Goal: Task Accomplishment & Management: Use online tool/utility

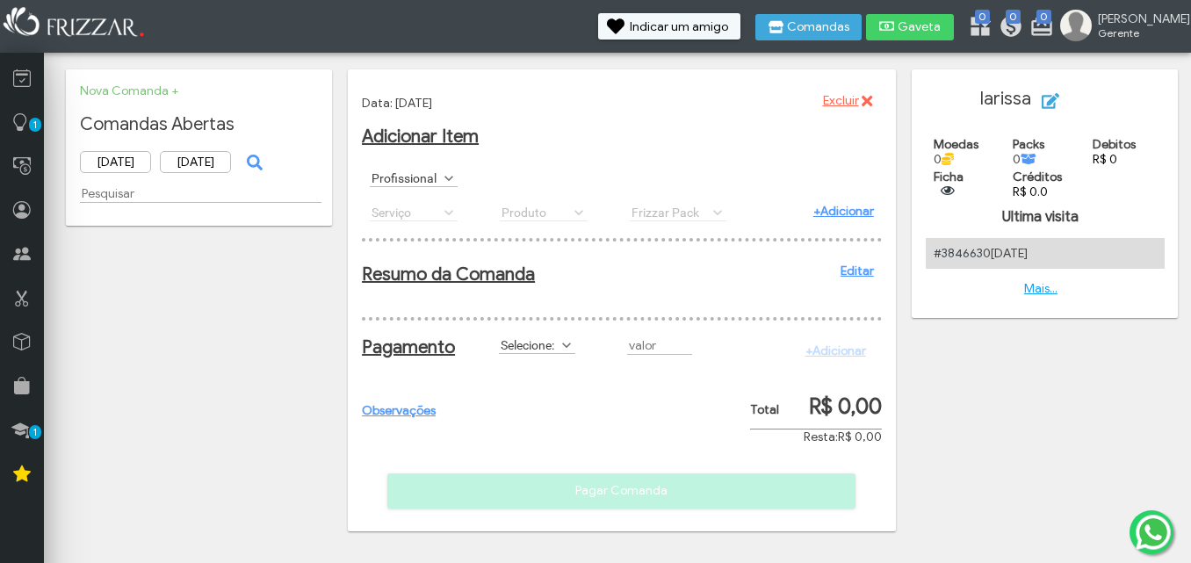
click at [448, 179] on span at bounding box center [449, 179] width 18 height 18
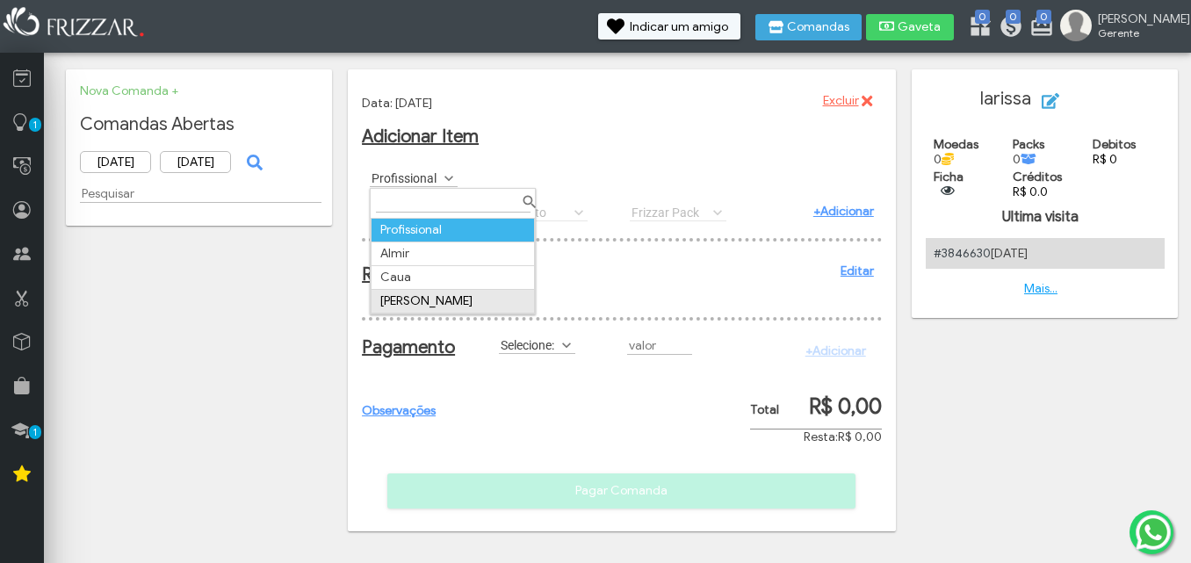
click at [455, 301] on td "[PERSON_NAME]" at bounding box center [453, 302] width 163 height 24
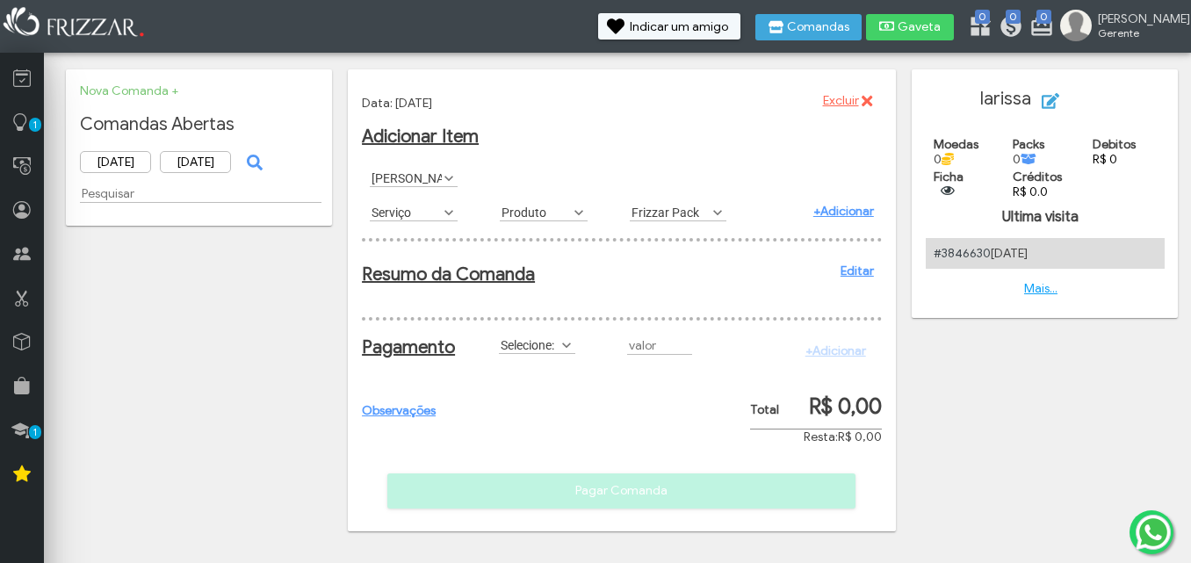
scroll to position [10, 78]
click at [546, 351] on div "Selecione: Crédito Credito_Frizzar Débito Dinheiro FIADO Moedas_Frizzar PIX Sel…" at bounding box center [555, 345] width 128 height 33
click at [568, 354] on span at bounding box center [567, 345] width 18 height 18
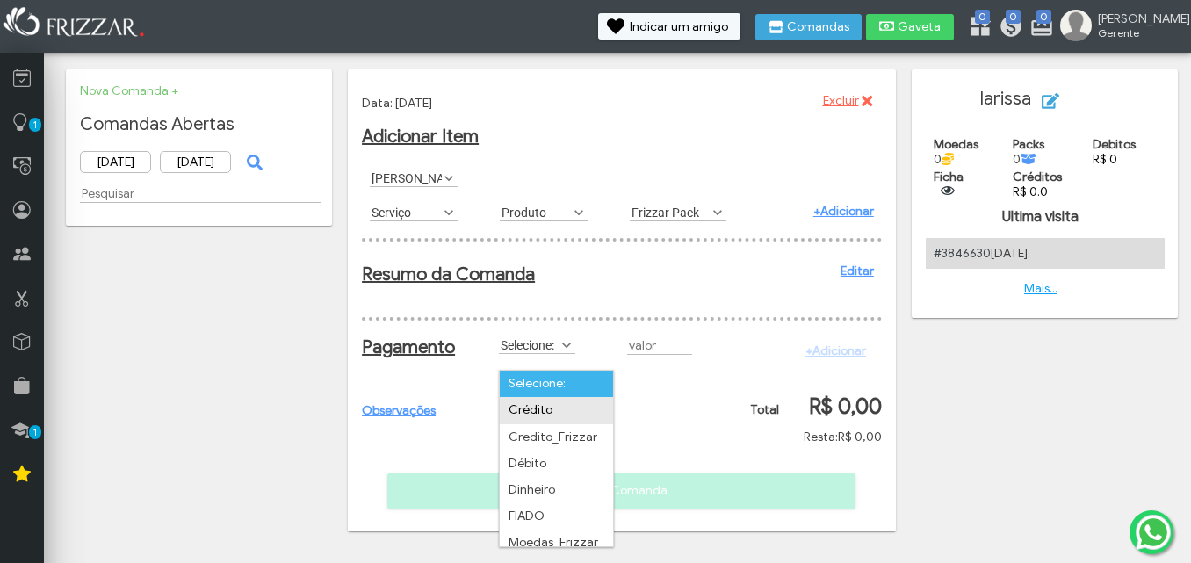
click at [582, 415] on li "Crédito" at bounding box center [556, 410] width 113 height 26
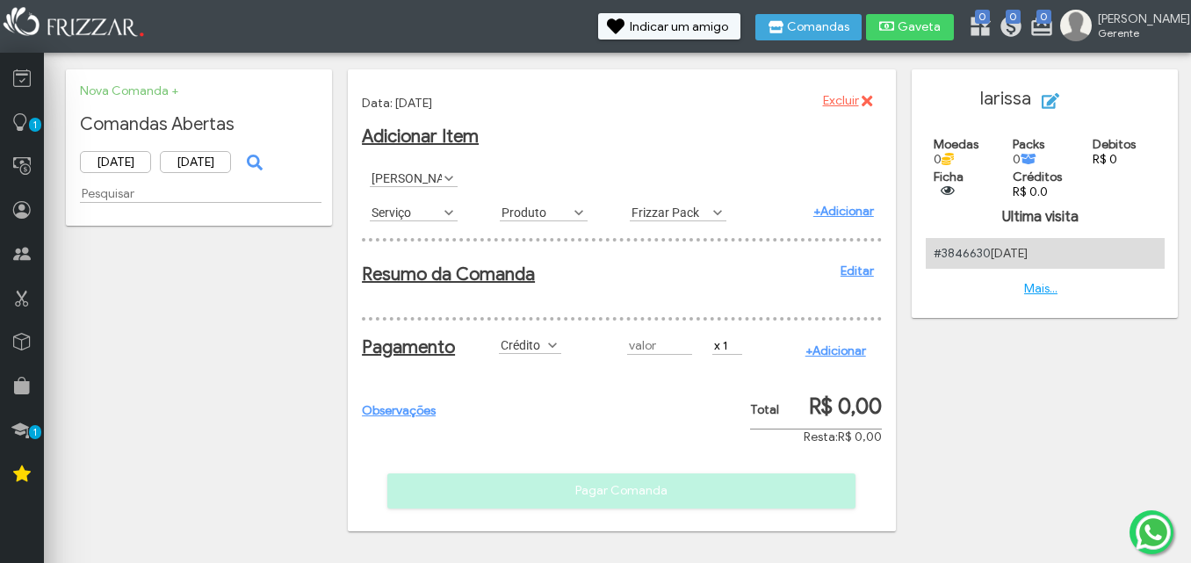
type input "R$"
click at [543, 353] on label "Crédito" at bounding box center [522, 344] width 47 height 17
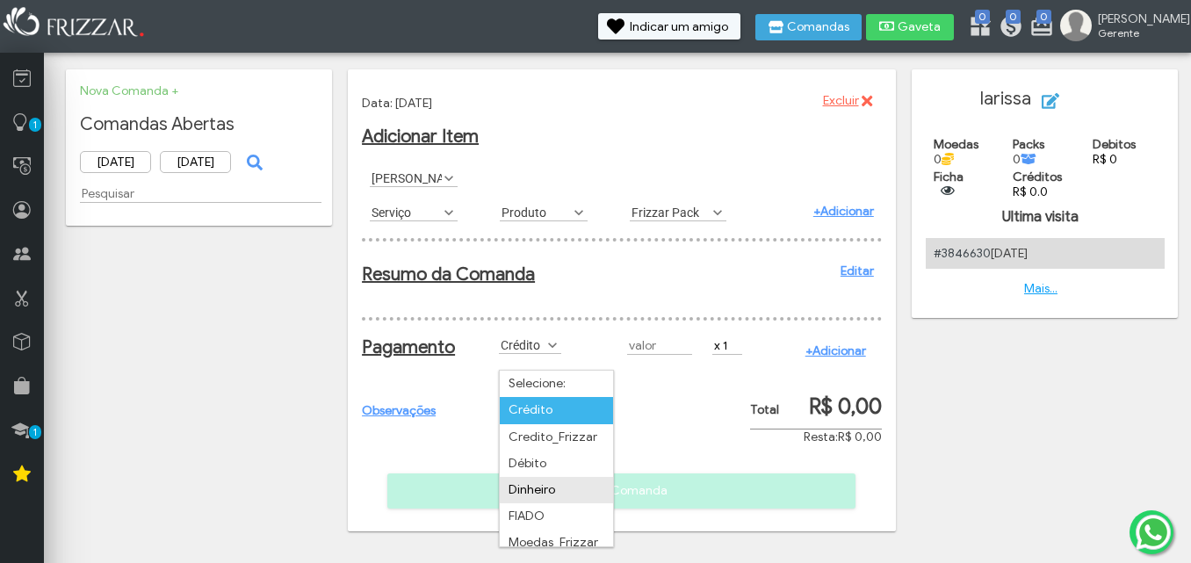
click at [577, 488] on li "Dinheiro" at bounding box center [556, 490] width 113 height 26
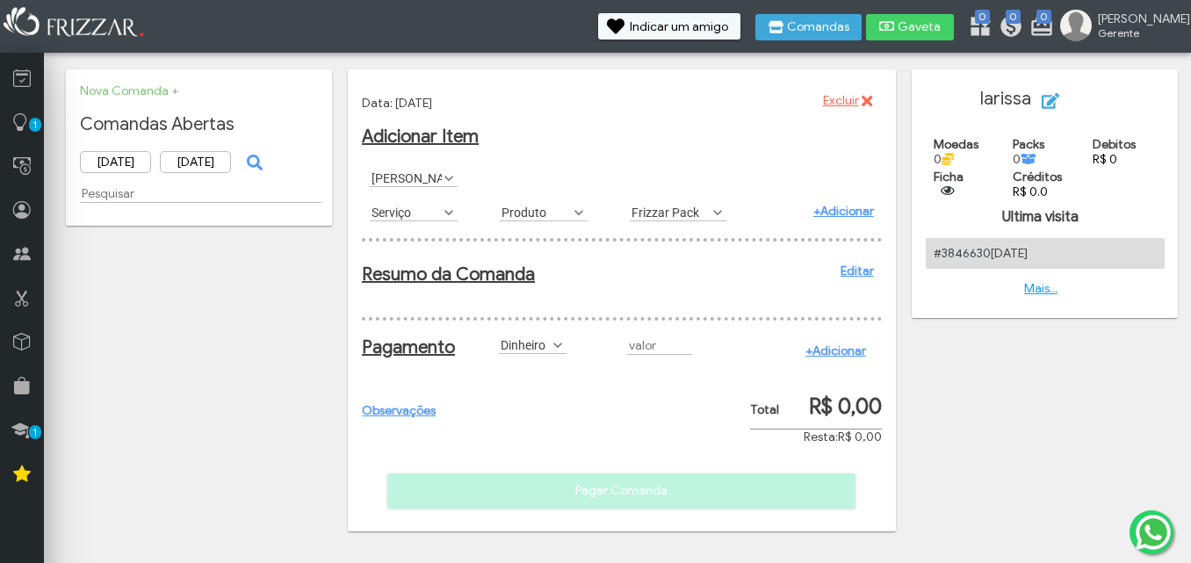
type input "R$"
click at [662, 344] on div at bounding box center [661, 346] width 85 height 34
click at [662, 354] on input "R$" at bounding box center [659, 345] width 65 height 18
type input "R$ 23,00"
click at [860, 358] on link "+Adicionar" at bounding box center [836, 351] width 61 height 15
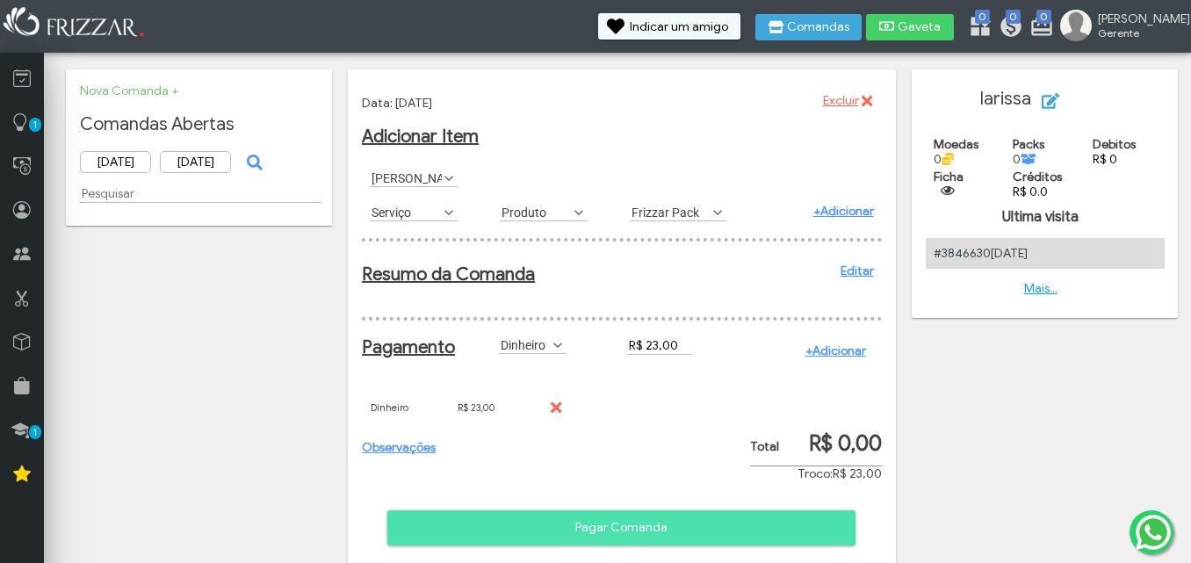
click at [414, 455] on link "Observações" at bounding box center [399, 447] width 74 height 15
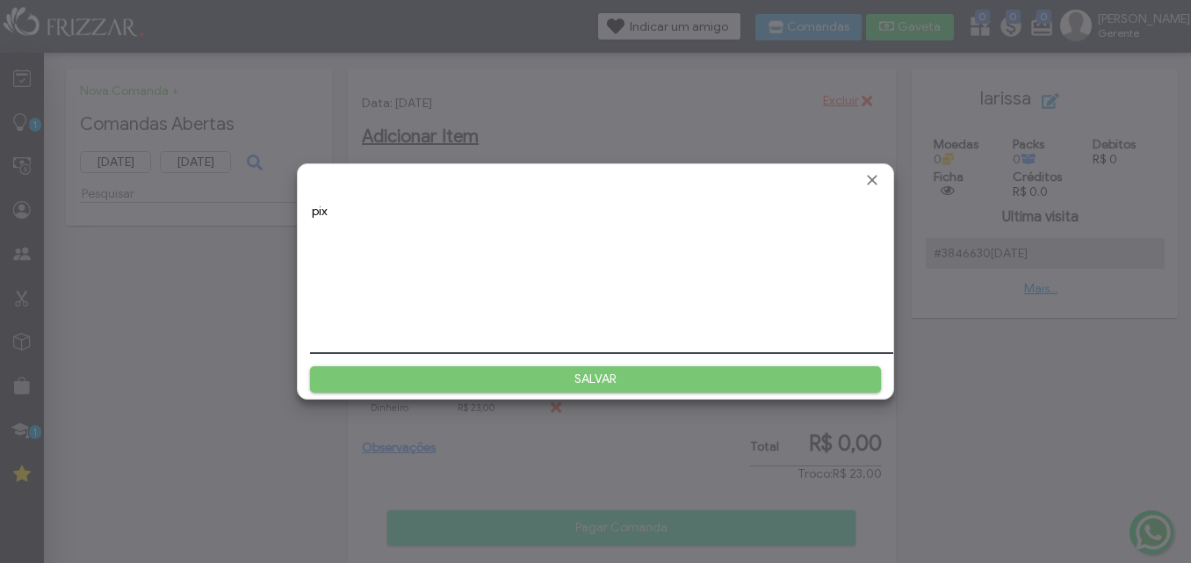
type textarea "pix"
click at [603, 378] on span "SALVAR" at bounding box center [595, 379] width 546 height 26
